Goal: Check status

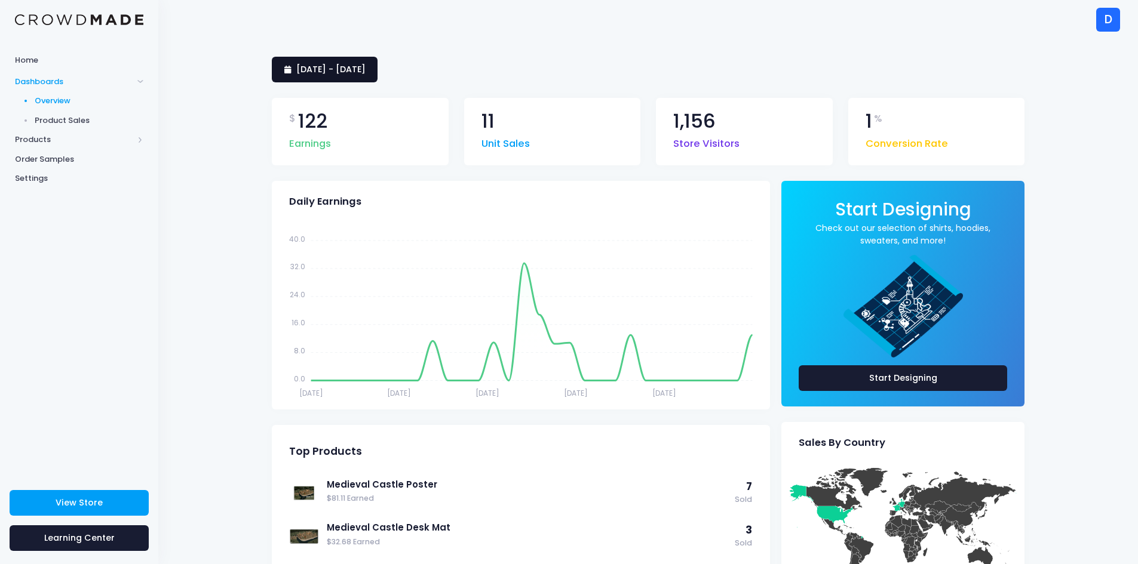
click at [377, 62] on link "[DATE] - [DATE]" at bounding box center [325, 70] width 106 height 26
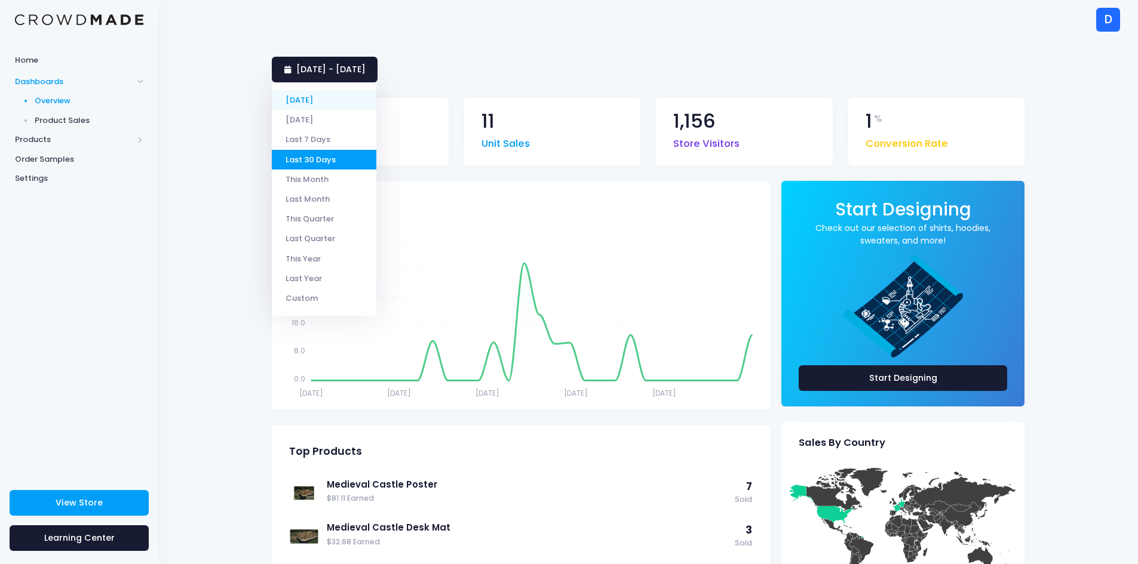
click at [324, 103] on li "[DATE]" at bounding box center [324, 100] width 105 height 20
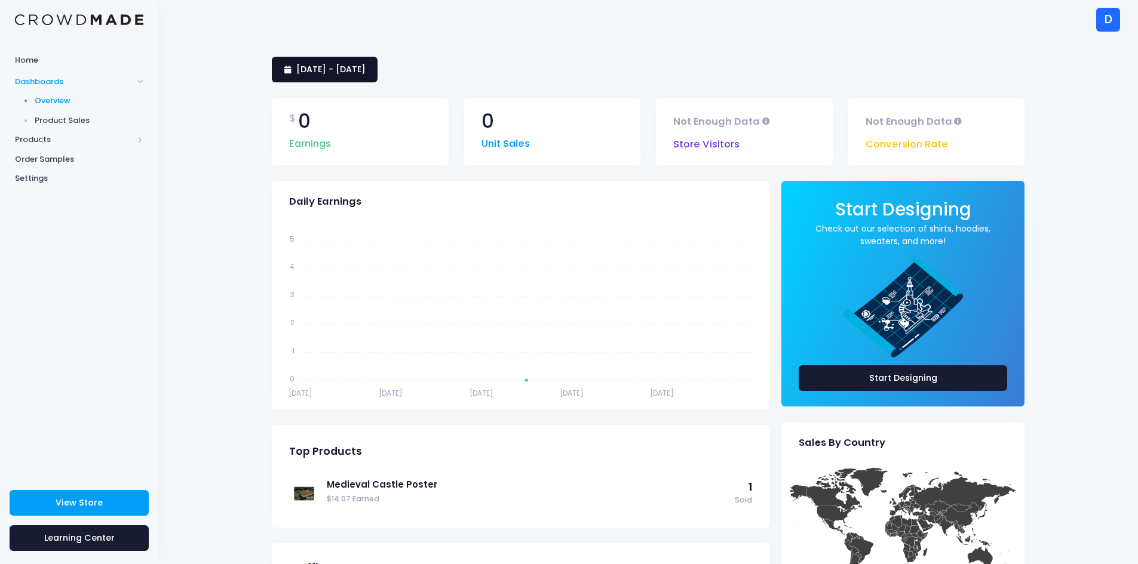
click at [345, 75] on link "[DATE] - [DATE]" at bounding box center [325, 70] width 106 height 26
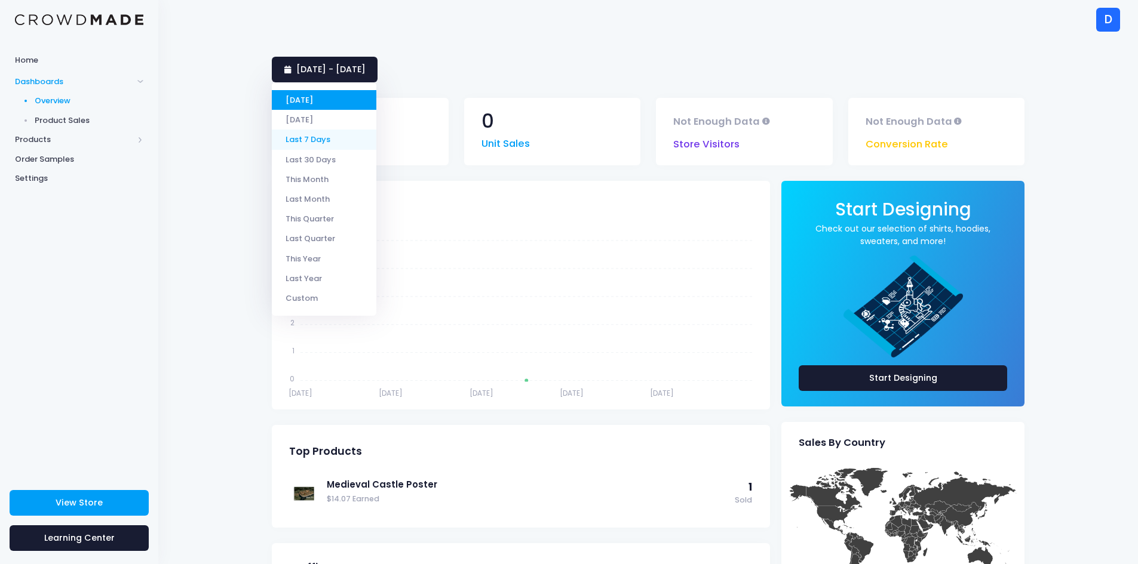
click at [321, 134] on li "Last 7 Days" at bounding box center [324, 140] width 105 height 20
